Goal: Browse casually: Explore the website without a specific task or goal

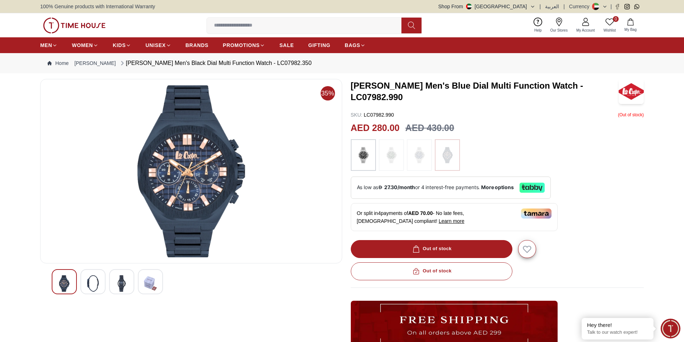
click at [90, 282] on img at bounding box center [93, 284] width 13 height 17
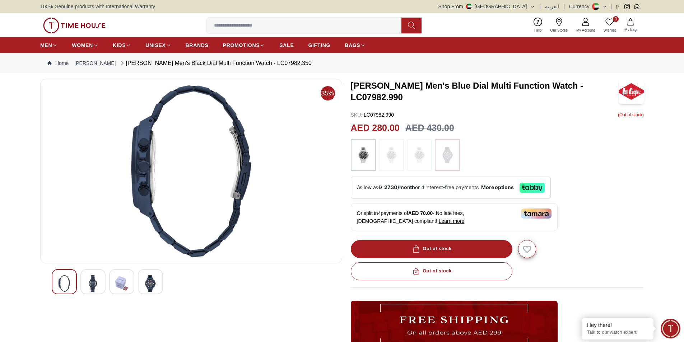
click at [107, 283] on div at bounding box center [191, 281] width 279 height 25
click at [126, 281] on img at bounding box center [121, 284] width 13 height 17
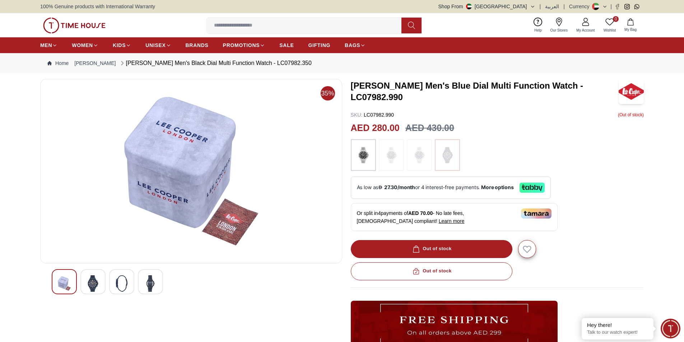
click at [143, 282] on div at bounding box center [150, 281] width 25 height 25
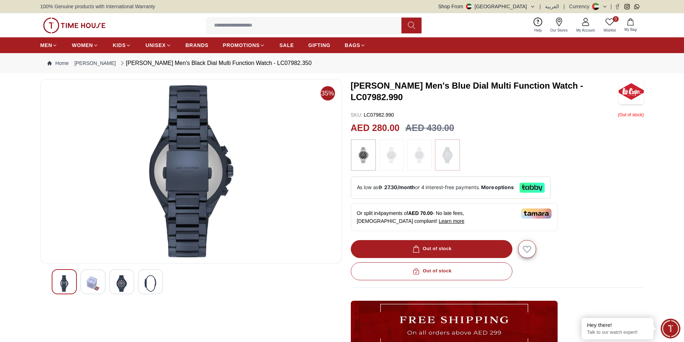
click at [128, 283] on img at bounding box center [121, 284] width 13 height 17
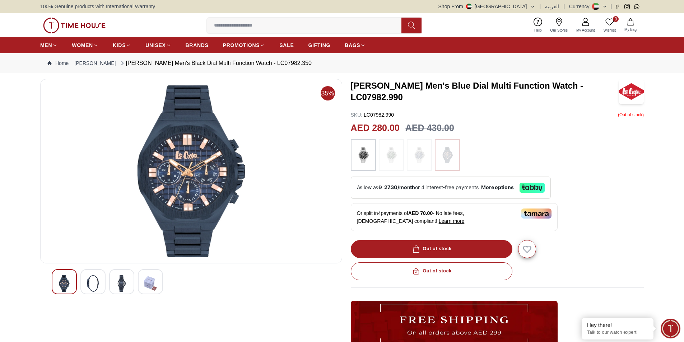
click at [100, 279] on div at bounding box center [92, 281] width 25 height 25
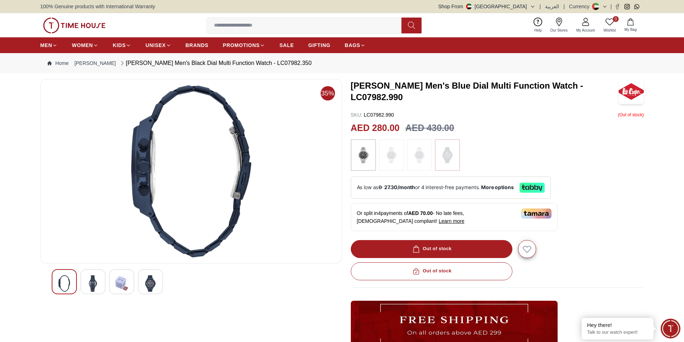
click at [73, 276] on div at bounding box center [64, 281] width 25 height 25
click at [92, 280] on img at bounding box center [93, 284] width 13 height 17
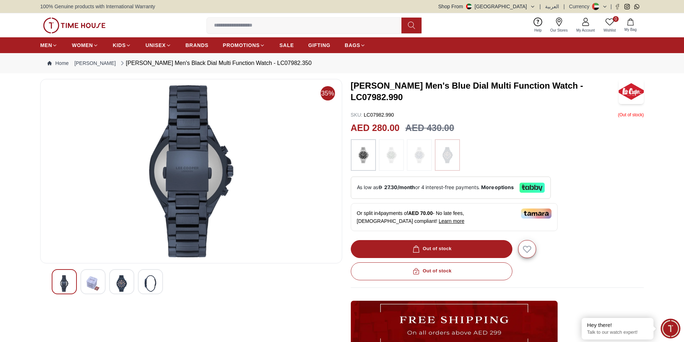
click at [119, 280] on img at bounding box center [121, 284] width 13 height 17
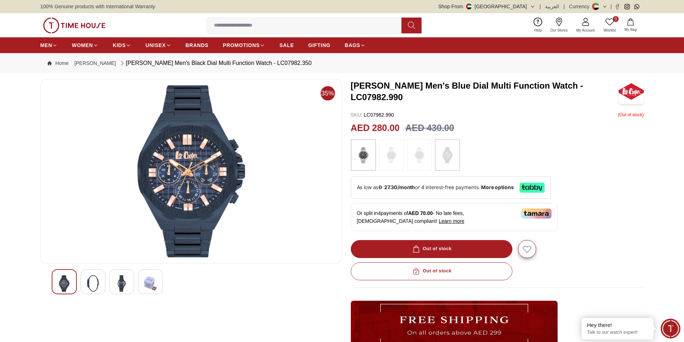
click at [149, 286] on img at bounding box center [150, 284] width 13 height 17
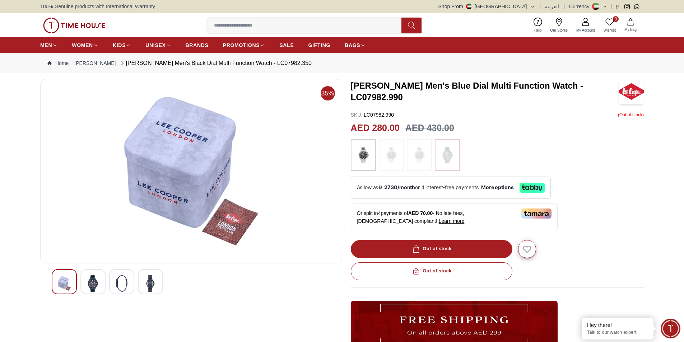
click at [117, 285] on img at bounding box center [121, 284] width 13 height 17
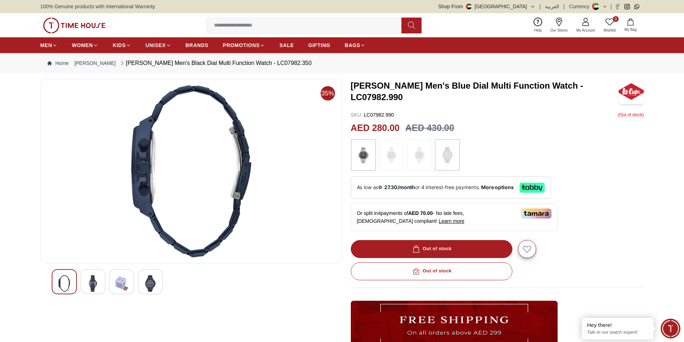
click at [88, 284] on img at bounding box center [93, 284] width 13 height 17
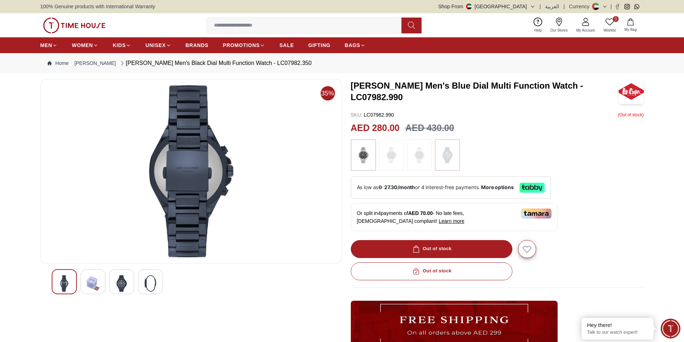
click at [67, 283] on img at bounding box center [64, 284] width 13 height 17
click at [81, 282] on div at bounding box center [92, 281] width 25 height 25
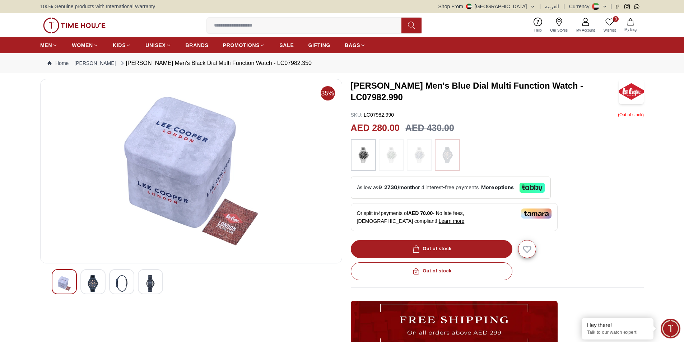
click at [112, 281] on div at bounding box center [121, 281] width 25 height 25
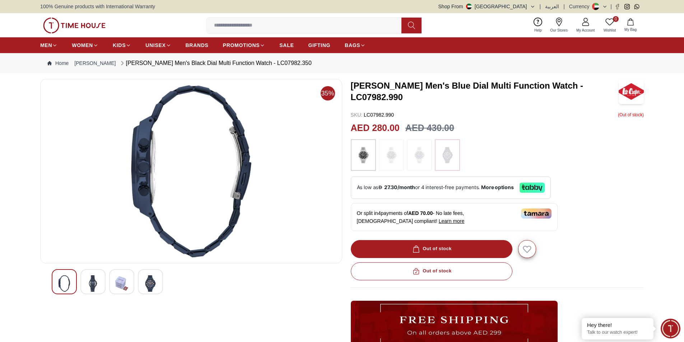
click at [152, 288] on img at bounding box center [150, 284] width 13 height 17
